Goal: Information Seeking & Learning: Understand process/instructions

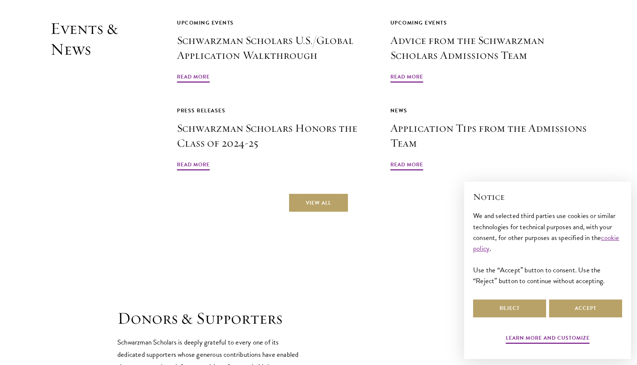
scroll to position [1851, 0]
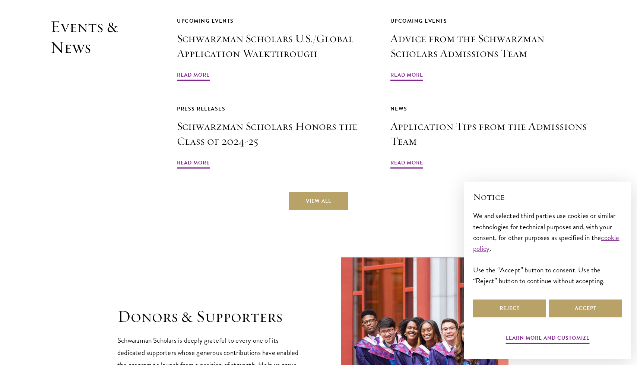
click at [220, 149] on div "Events & News Upcoming Events Schwarzman Scholars U.S./Global Application Walkt…" at bounding box center [318, 113] width 536 height 194
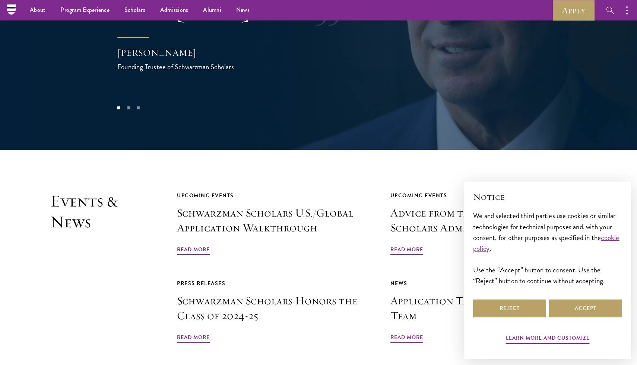
scroll to position [1636, 0]
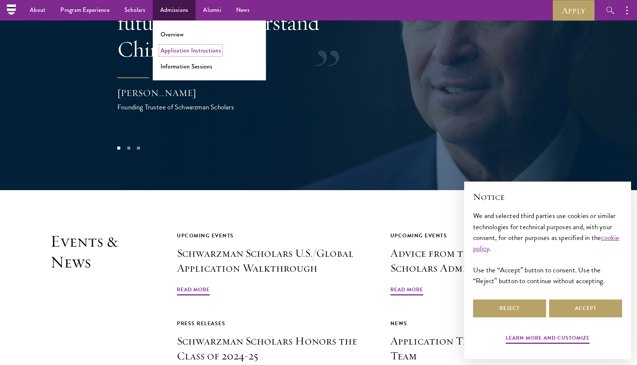
click at [198, 52] on link "Application Instructions" at bounding box center [191, 50] width 60 height 9
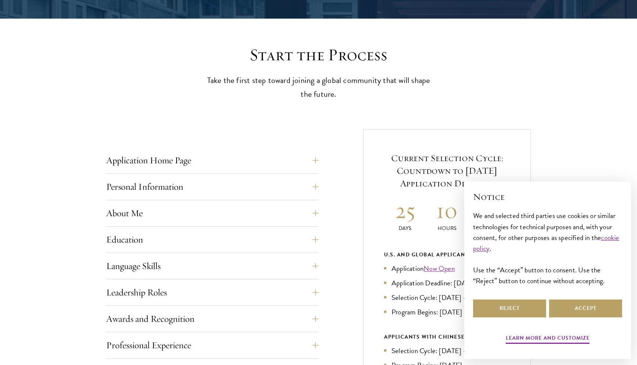
scroll to position [276, 0]
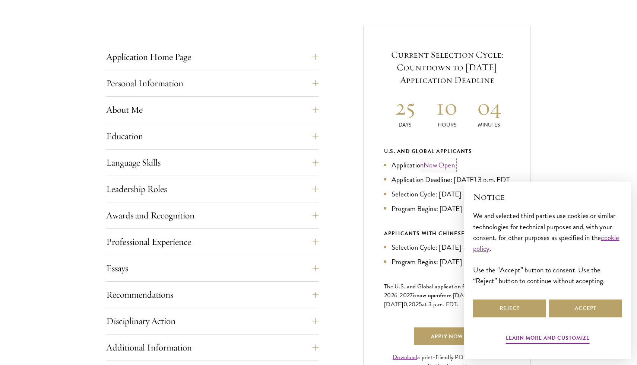
click at [440, 165] on link "Now Open" at bounding box center [439, 165] width 31 height 11
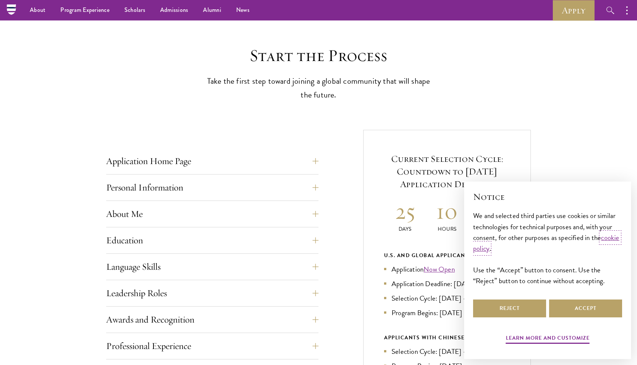
scroll to position [170, 0]
click at [285, 164] on button "Application Home Page" at bounding box center [218, 162] width 212 height 18
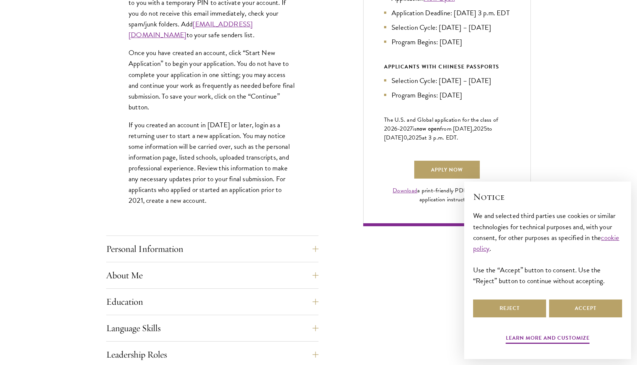
scroll to position [466, 0]
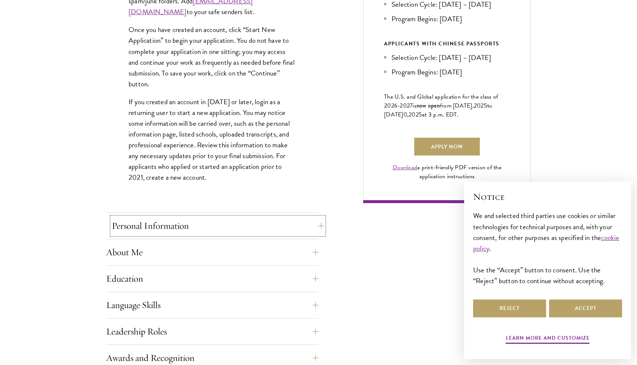
click at [262, 230] on button "Personal Information" at bounding box center [218, 226] width 212 height 18
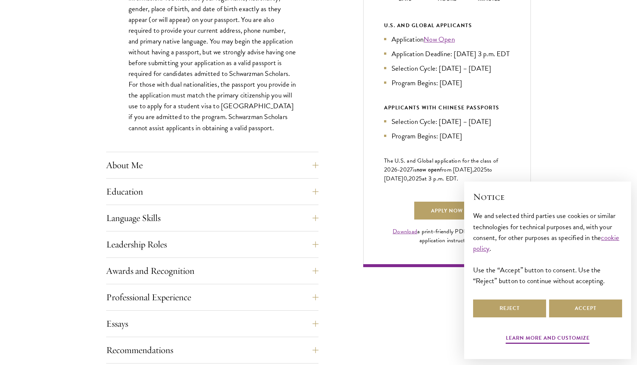
scroll to position [407, 0]
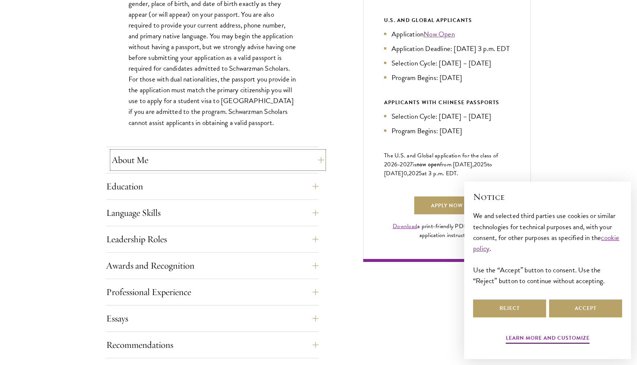
click at [246, 159] on button "About Me" at bounding box center [218, 160] width 212 height 18
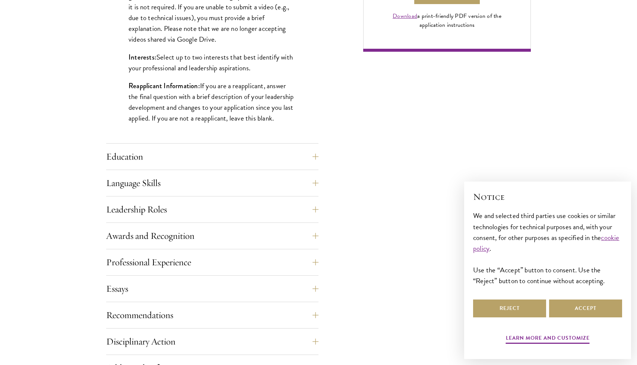
scroll to position [619, 0]
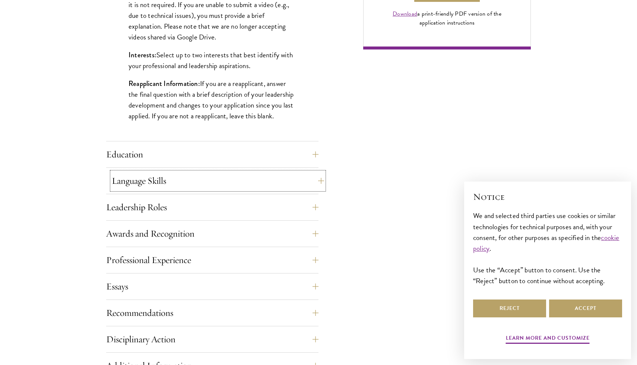
click at [250, 188] on button "Language Skills" at bounding box center [218, 181] width 212 height 18
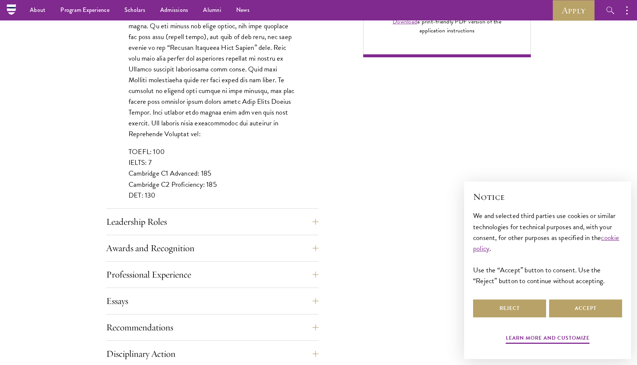
scroll to position [611, 0]
drag, startPoint x: 165, startPoint y: 154, endPoint x: 129, endPoint y: 151, distance: 35.5
click at [129, 151] on p "TOEFL: 100 IELTS: 7 Cambridge C1 Advanced: 185 Cambridge C2 Proficiency: 185 DE…" at bounding box center [213, 174] width 168 height 54
click at [238, 186] on p "TOEFL: 100 IELTS: 7 Cambridge C1 Advanced: 185 Cambridge C2 Proficiency: 185 DE…" at bounding box center [213, 174] width 168 height 54
drag, startPoint x: 129, startPoint y: 164, endPoint x: 222, endPoint y: 161, distance: 93.2
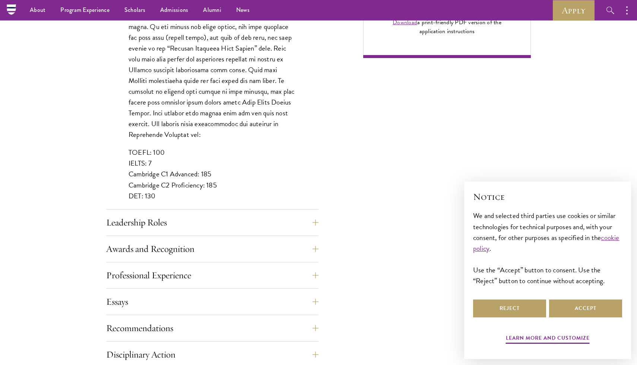
click at [222, 161] on p "TOEFL: 100 IELTS: 7 Cambridge C1 Advanced: 185 Cambridge C2 Proficiency: 185 DE…" at bounding box center [213, 174] width 168 height 54
drag, startPoint x: 123, startPoint y: 167, endPoint x: 219, endPoint y: 181, distance: 97.2
click at [219, 181] on div "List up to three additional languages and indicate your level of proficiency fo…" at bounding box center [212, 31] width 212 height 380
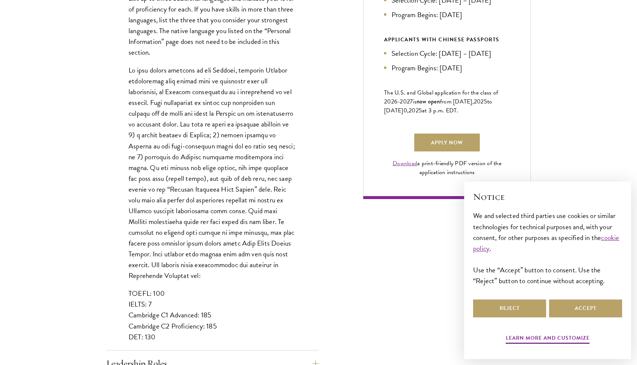
scroll to position [473, 0]
